Goal: Find specific page/section: Find specific page/section

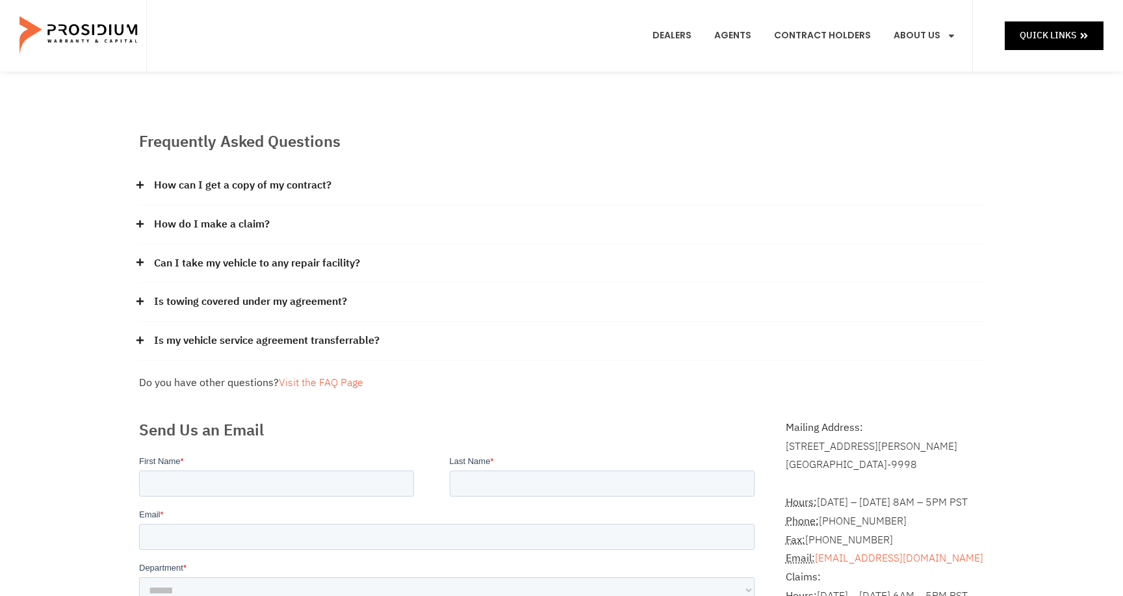
click at [71, 26] on img at bounding box center [79, 35] width 120 height 65
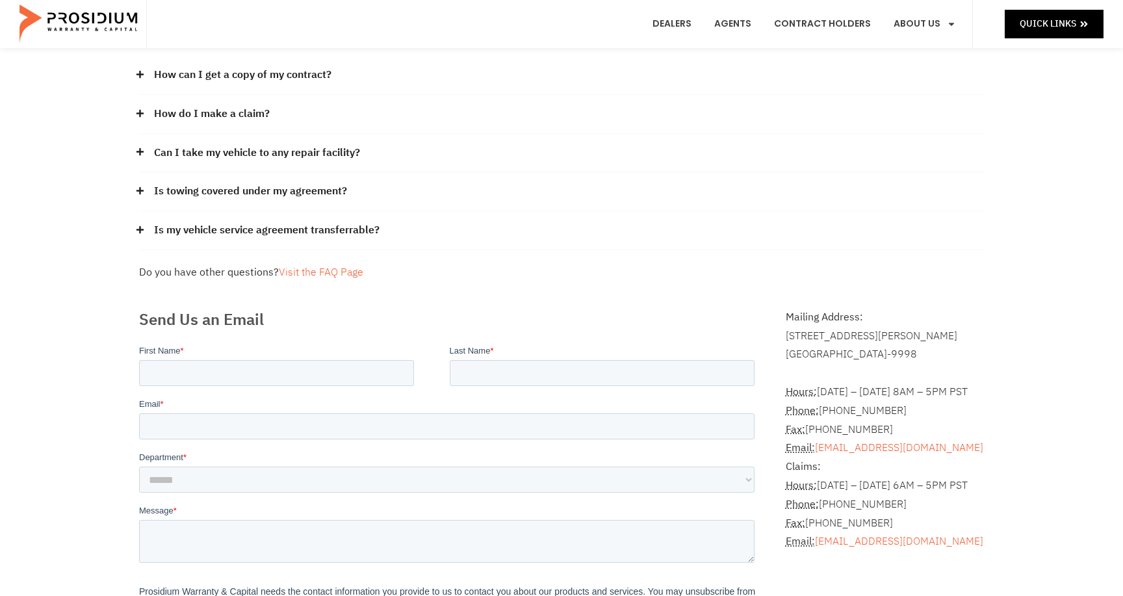
scroll to position [123, 0]
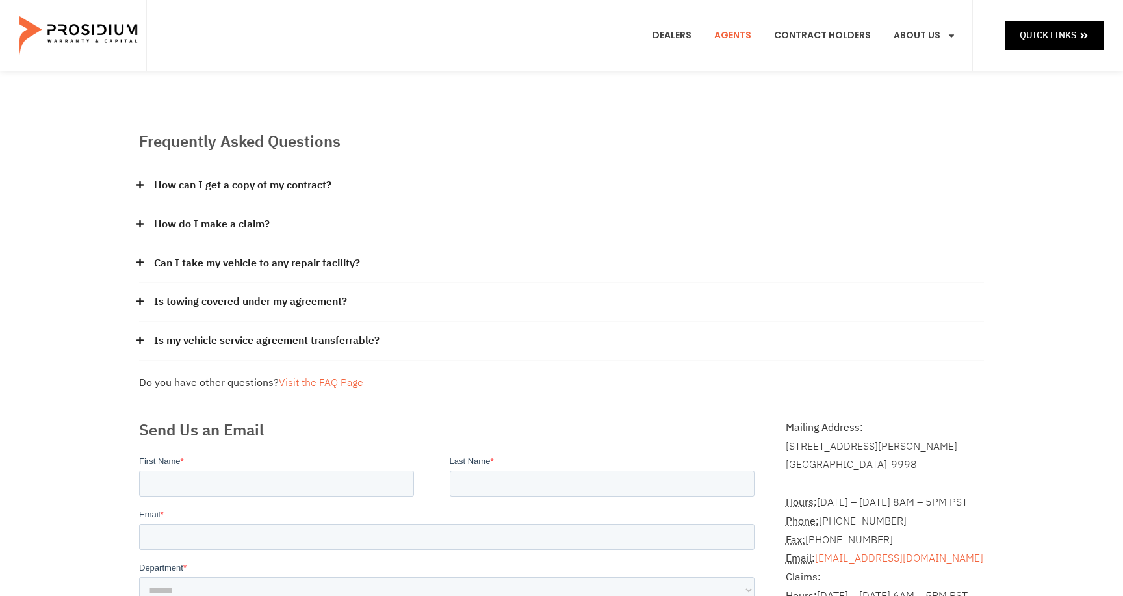
click at [751, 41] on link "Agents" at bounding box center [732, 36] width 57 height 48
